Goal: Task Accomplishment & Management: Manage account settings

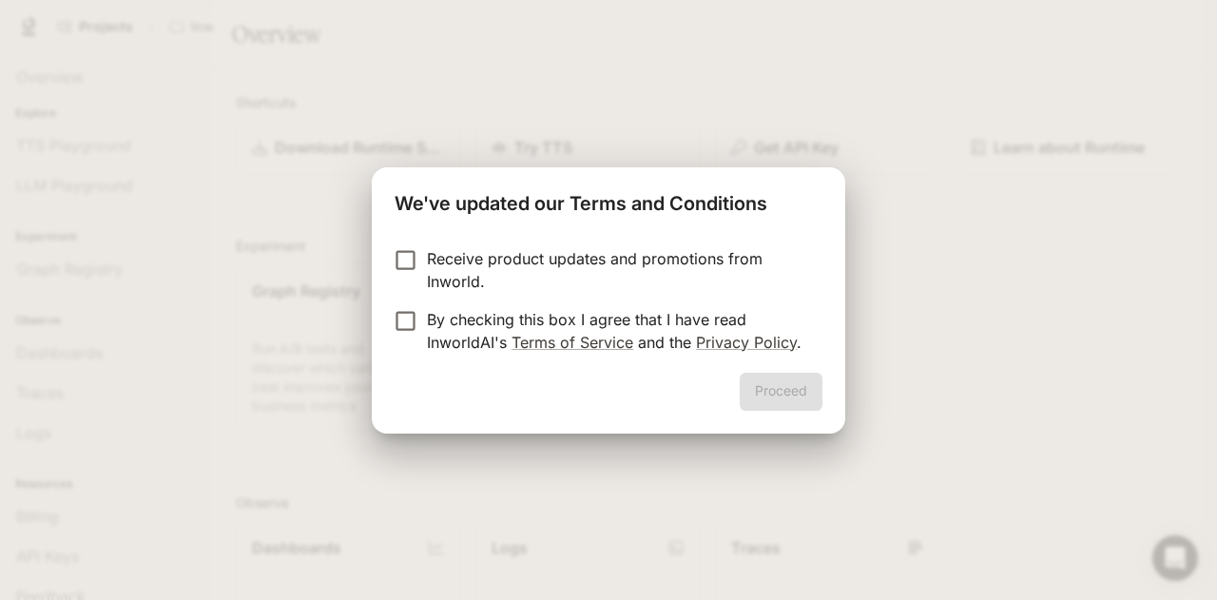
click at [474, 252] on p "Receive product updates and promotions from Inworld." at bounding box center [617, 270] width 380 height 46
click at [828, 404] on div "Proceed" at bounding box center [609, 403] width 474 height 61
click at [805, 400] on button "Proceed" at bounding box center [781, 392] width 83 height 38
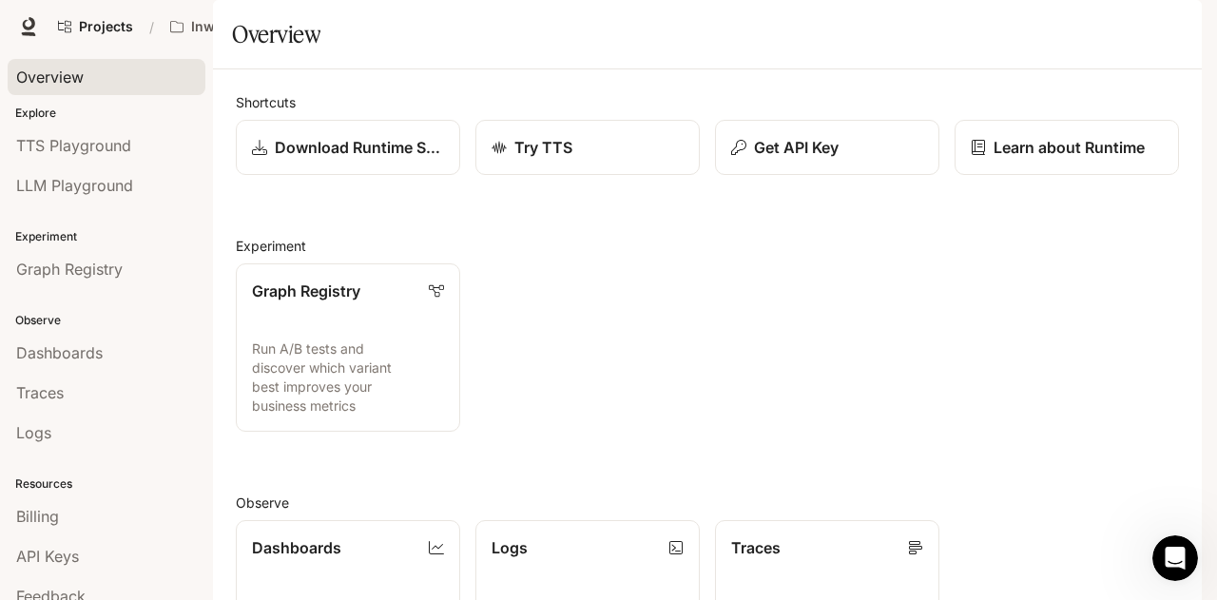
click at [126, 76] on div "Overview" at bounding box center [106, 77] width 181 height 23
click at [135, 136] on div "TTS Playground" at bounding box center [106, 145] width 181 height 23
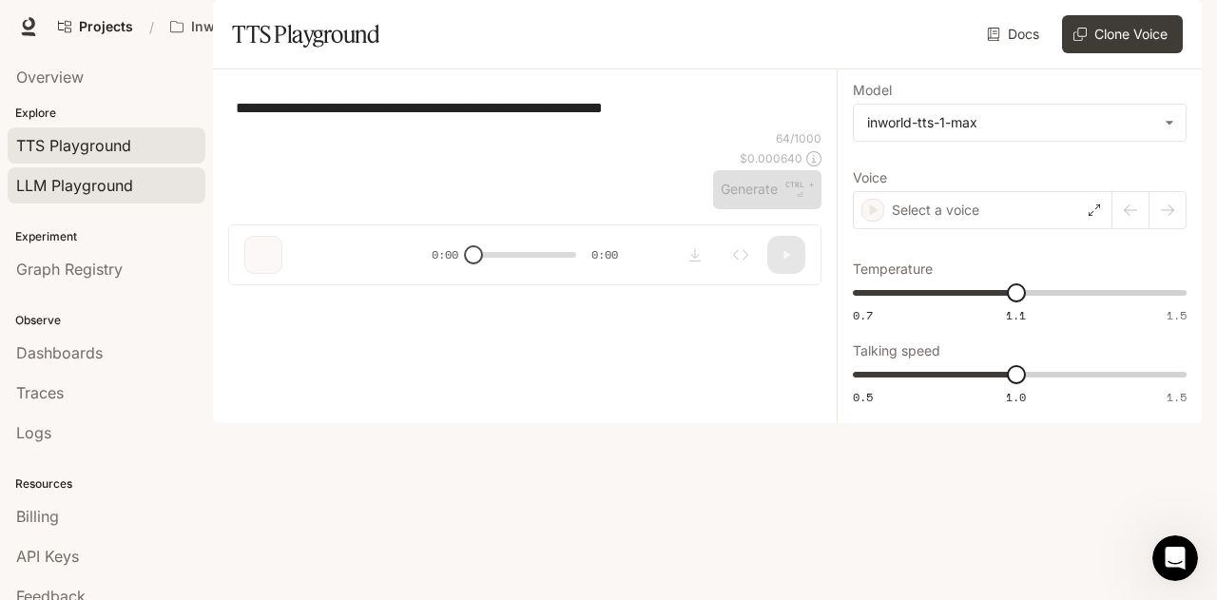
click at [114, 188] on span "LLM Playground" at bounding box center [74, 185] width 117 height 23
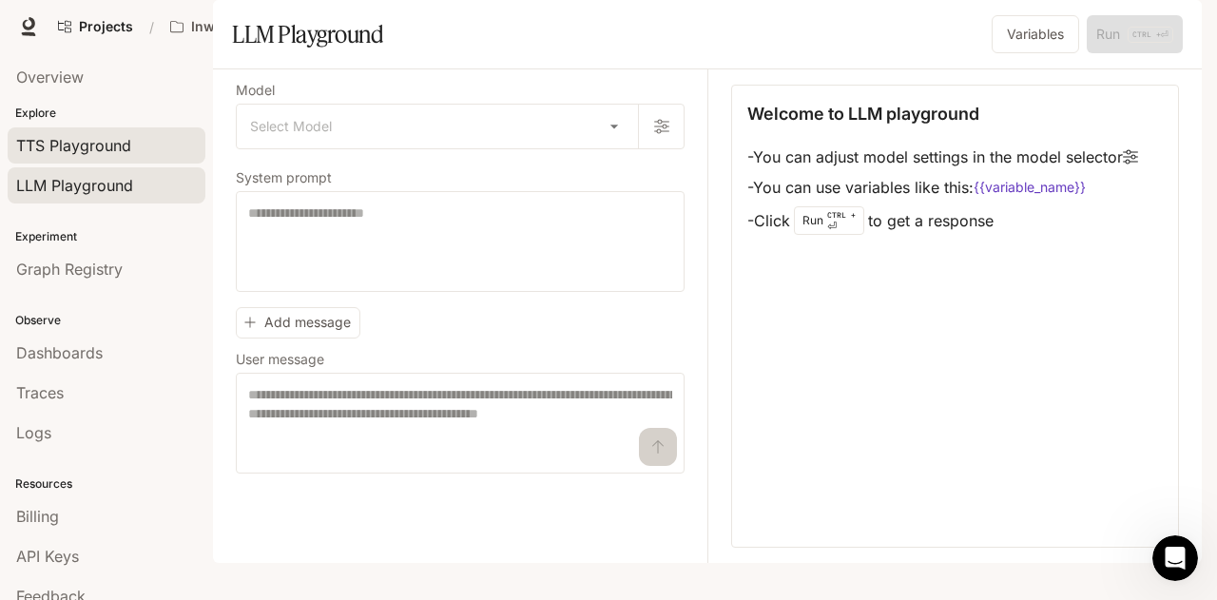
click at [133, 146] on div "TTS Playground" at bounding box center [106, 145] width 181 height 23
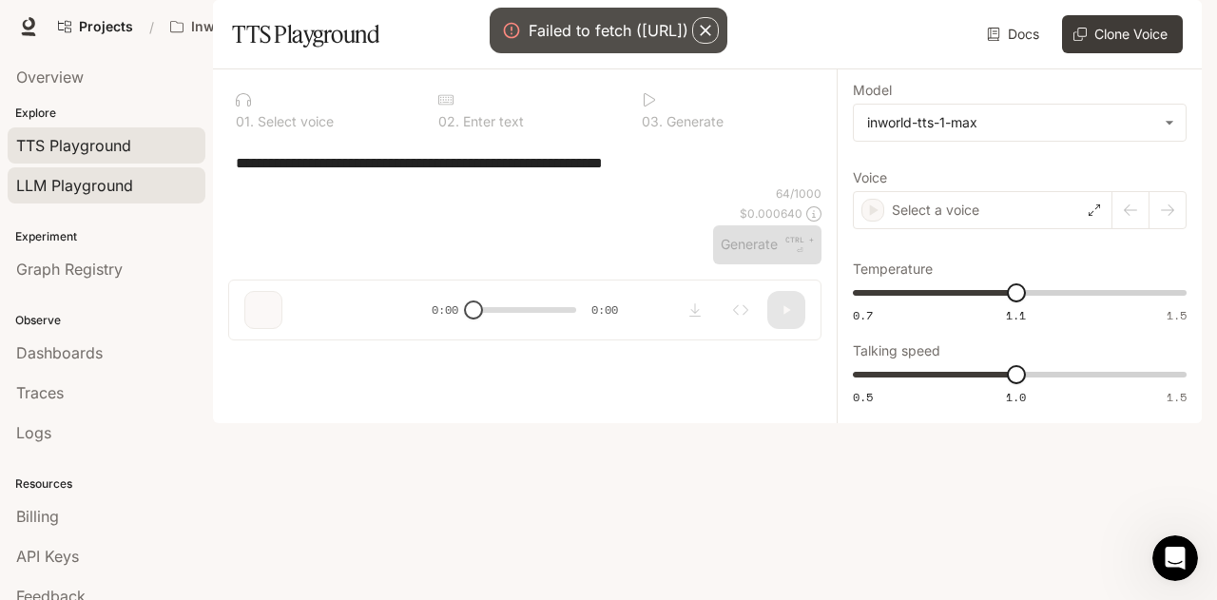
click at [147, 187] on div "LLM Playground" at bounding box center [106, 185] width 181 height 23
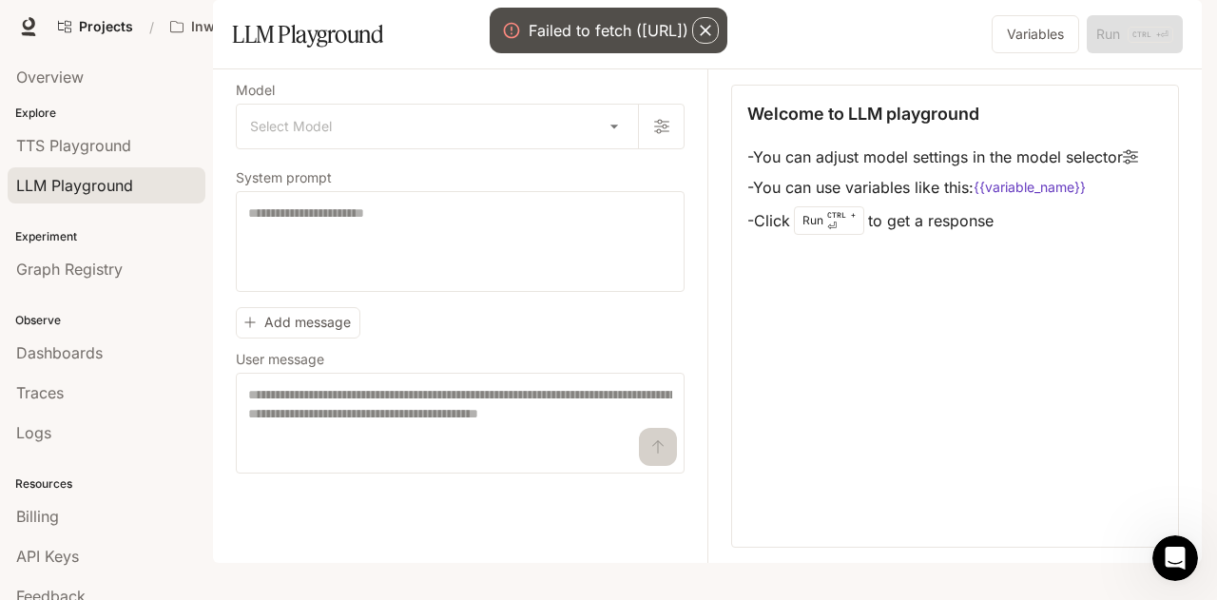
click at [618, 31] on div "Failed to fetch ([URL])" at bounding box center [609, 30] width 160 height 23
click at [104, 85] on div "Overview" at bounding box center [106, 77] width 181 height 23
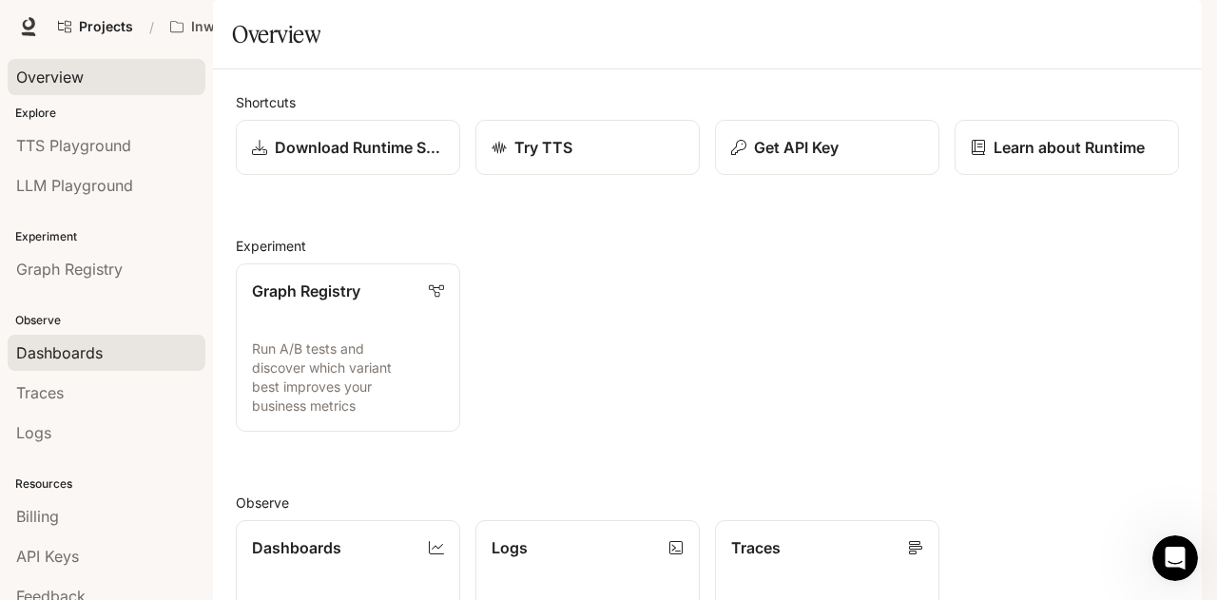
click at [68, 335] on link "Dashboards" at bounding box center [107, 353] width 198 height 36
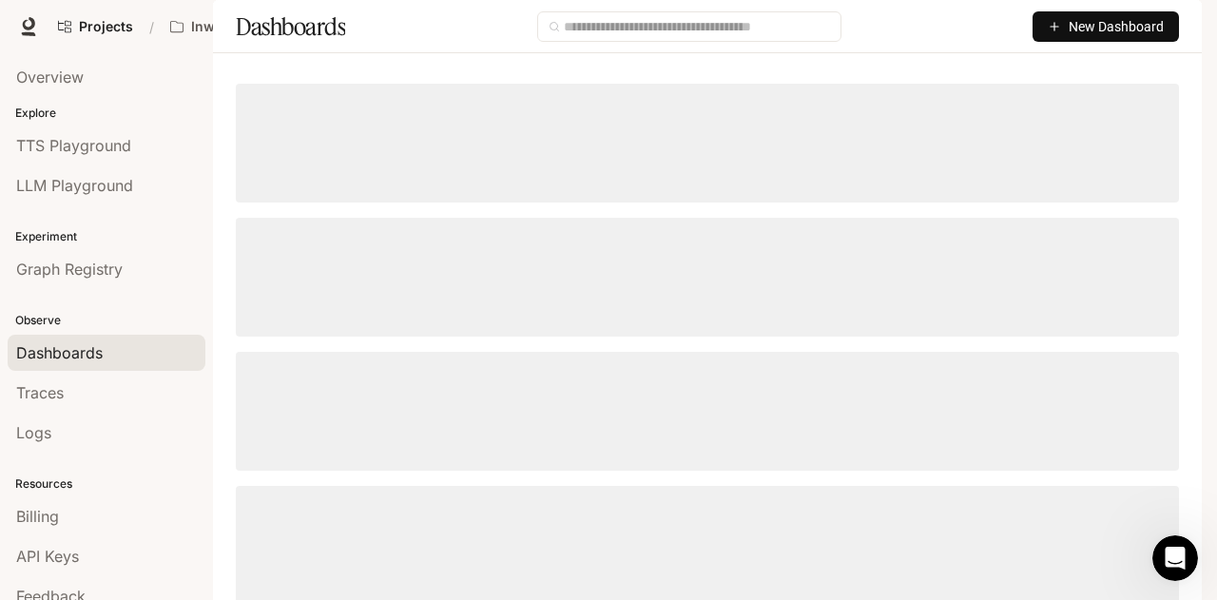
click at [908, 20] on span "Character Studio" at bounding box center [856, 27] width 106 height 24
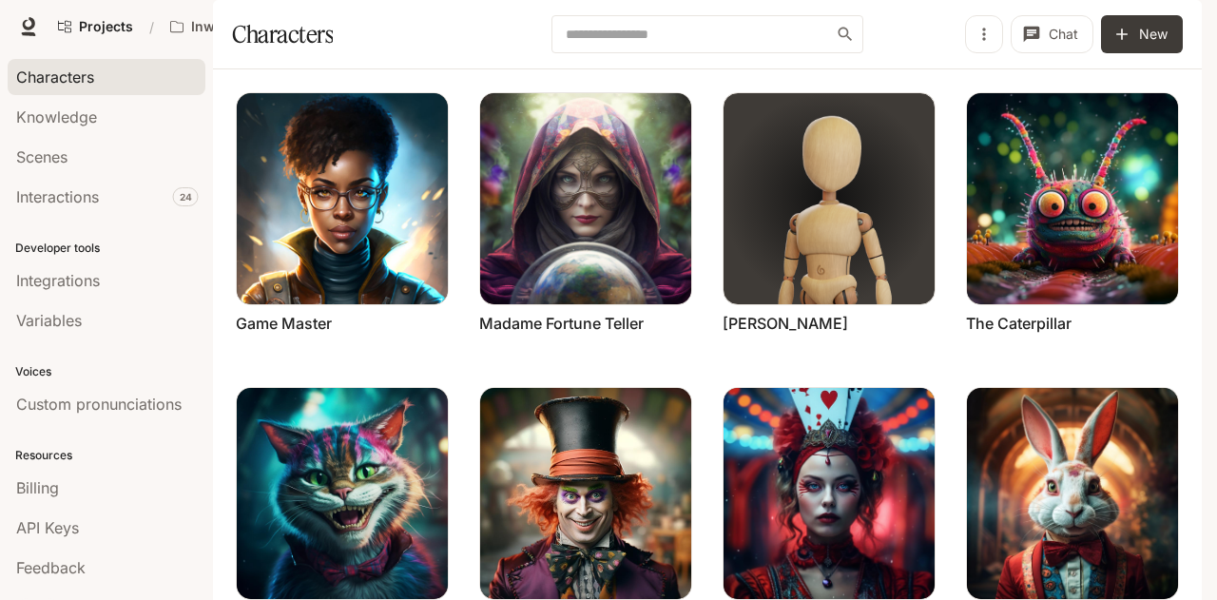
scroll to position [74, 0]
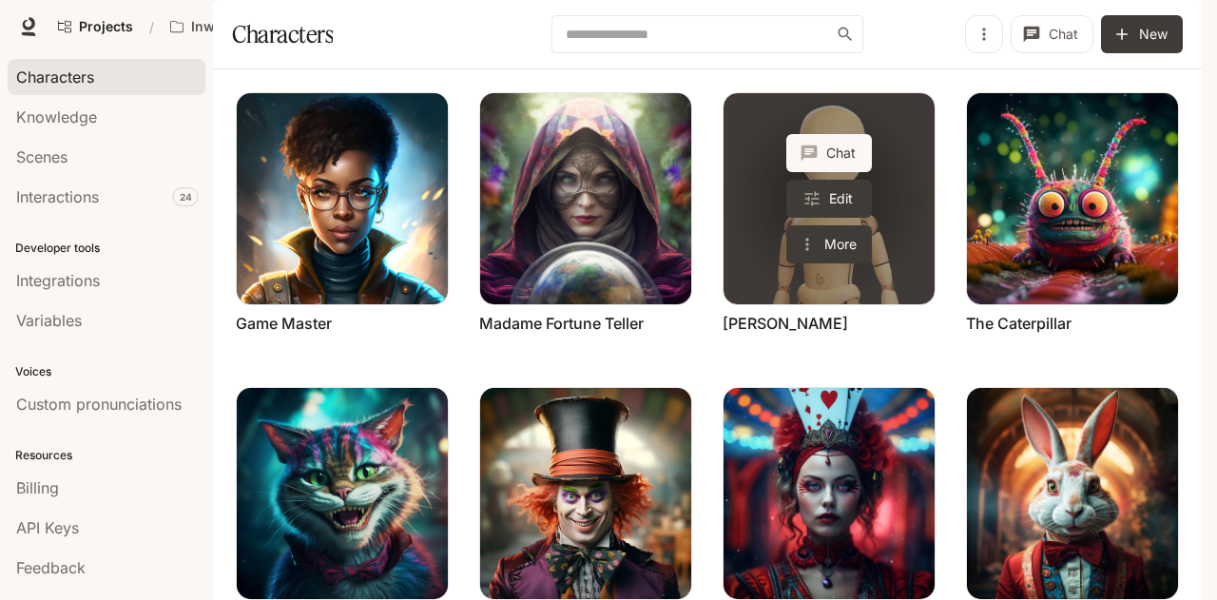
click at [755, 267] on link "Maddie" at bounding box center [829, 198] width 211 height 211
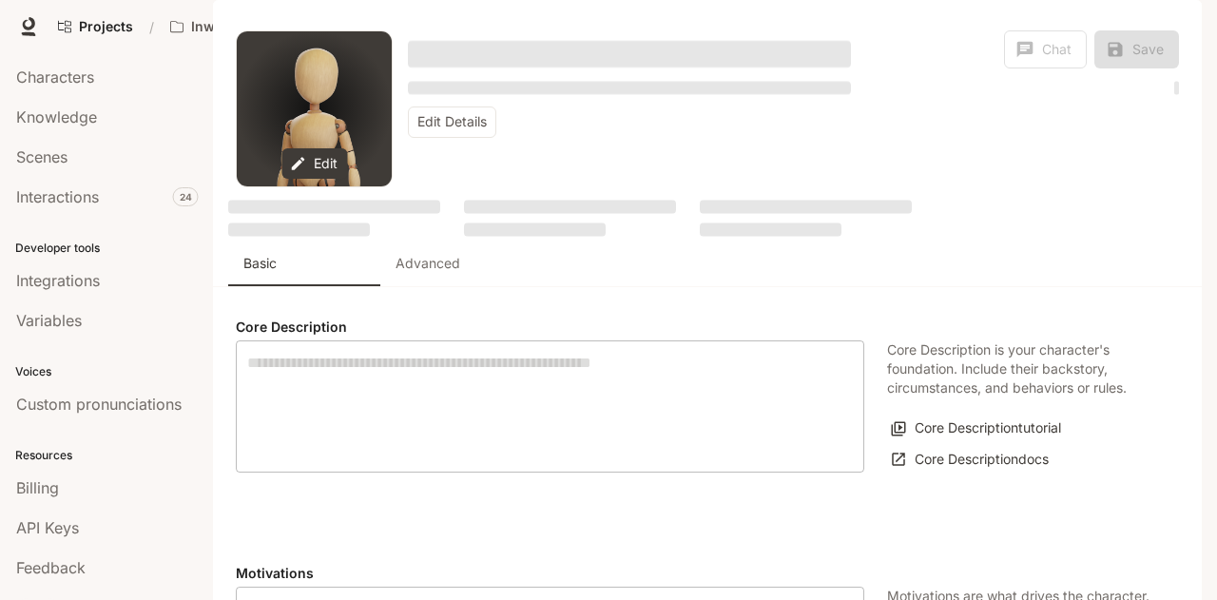
type textarea "**********"
type input "*"
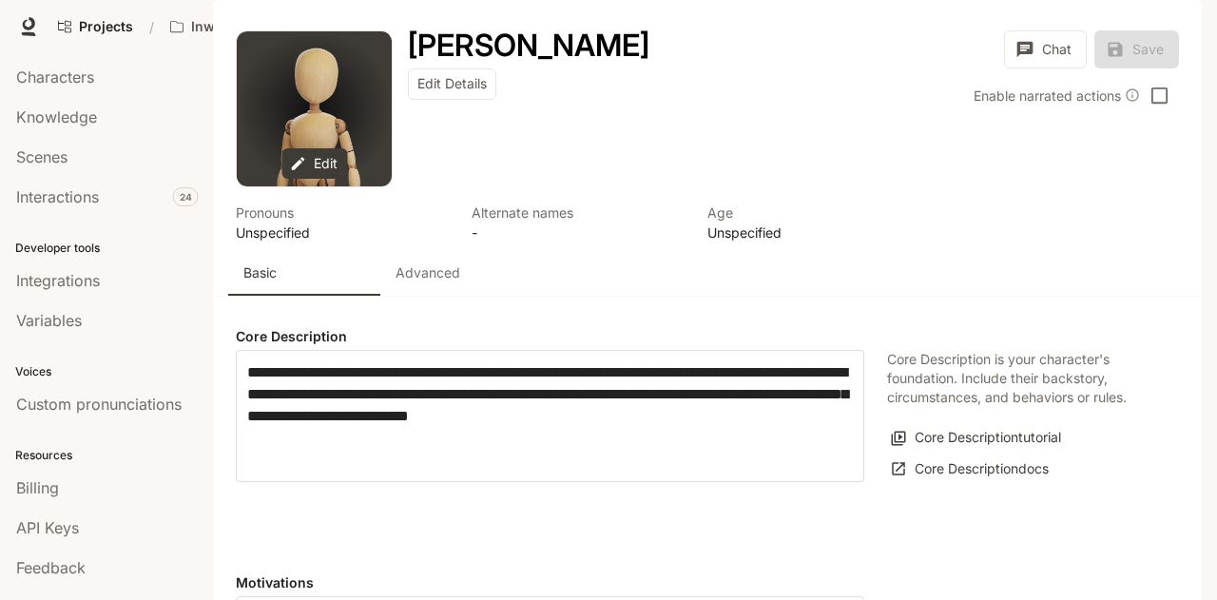
type input "**********"
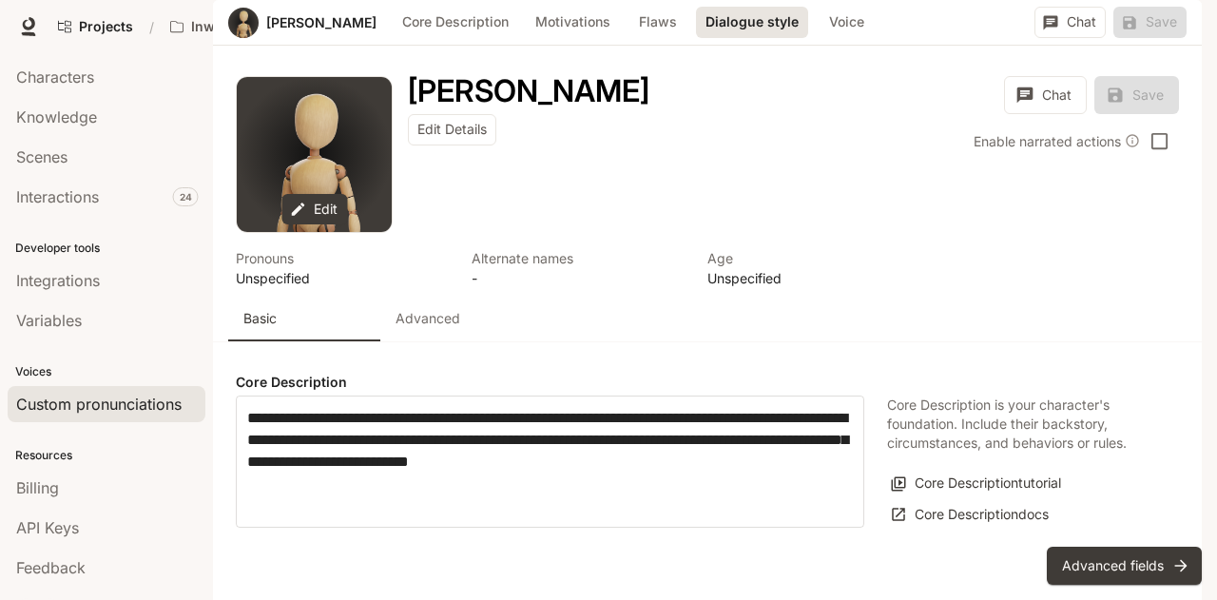
scroll to position [30, 0]
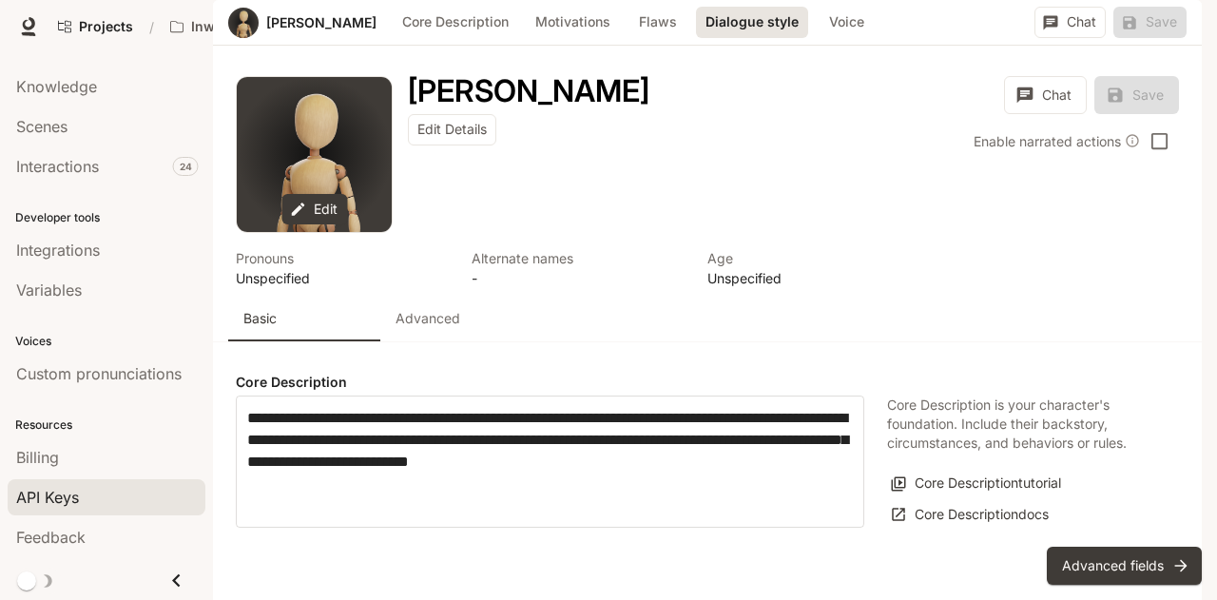
click at [74, 492] on span "API Keys" at bounding box center [47, 497] width 63 height 23
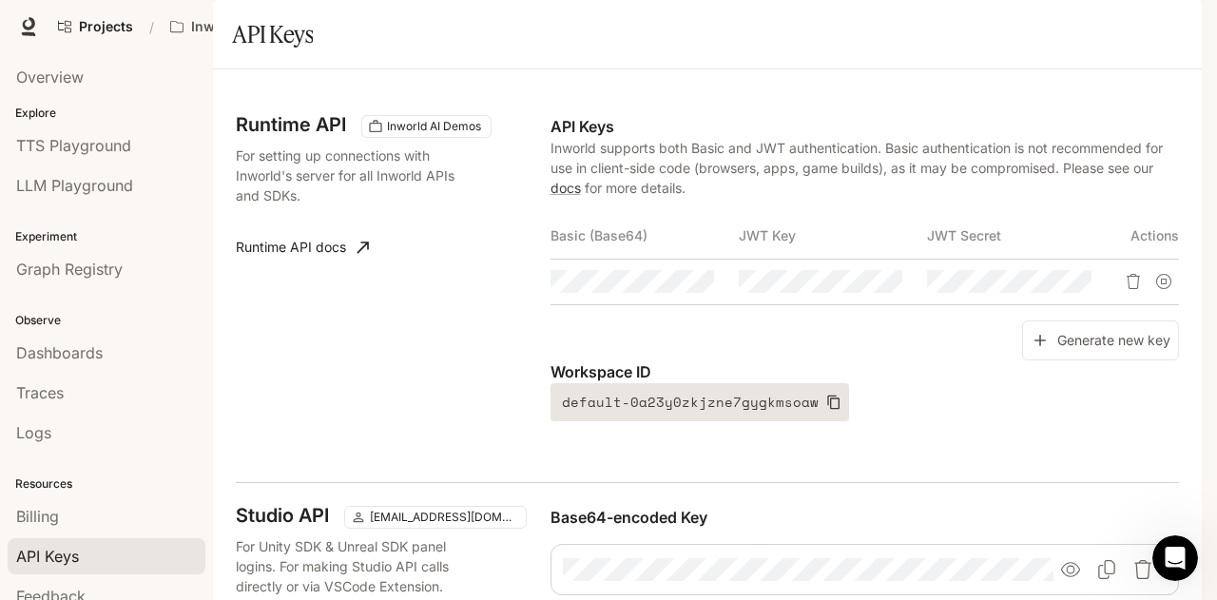
scroll to position [222, 0]
click at [826, 395] on icon "button" at bounding box center [833, 402] width 15 height 15
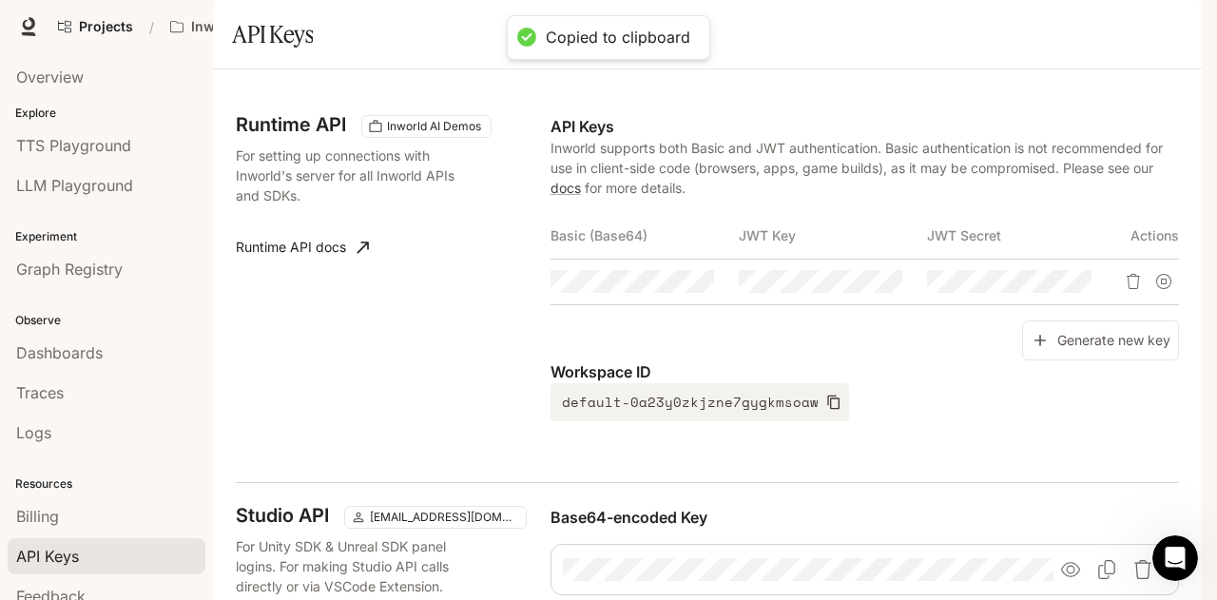
scroll to position [494, 0]
